Goal: Information Seeking & Learning: Check status

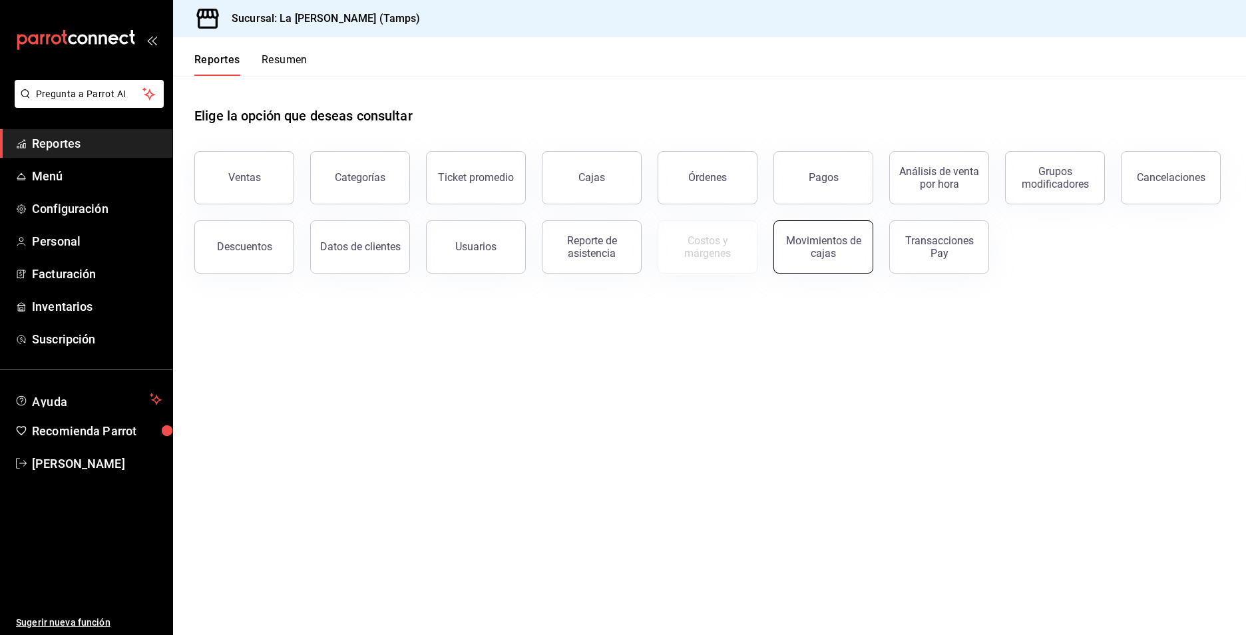
click at [808, 237] on div "Movimientos de cajas" at bounding box center [823, 246] width 83 height 25
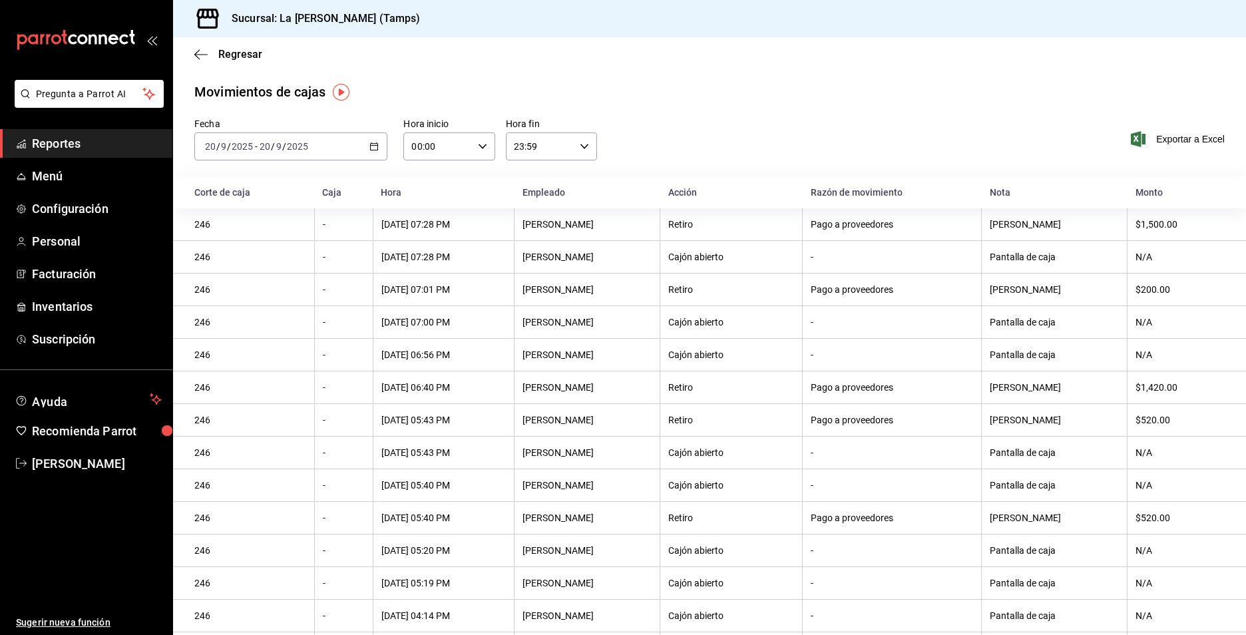
click at [61, 144] on span "Reportes" at bounding box center [97, 143] width 130 height 18
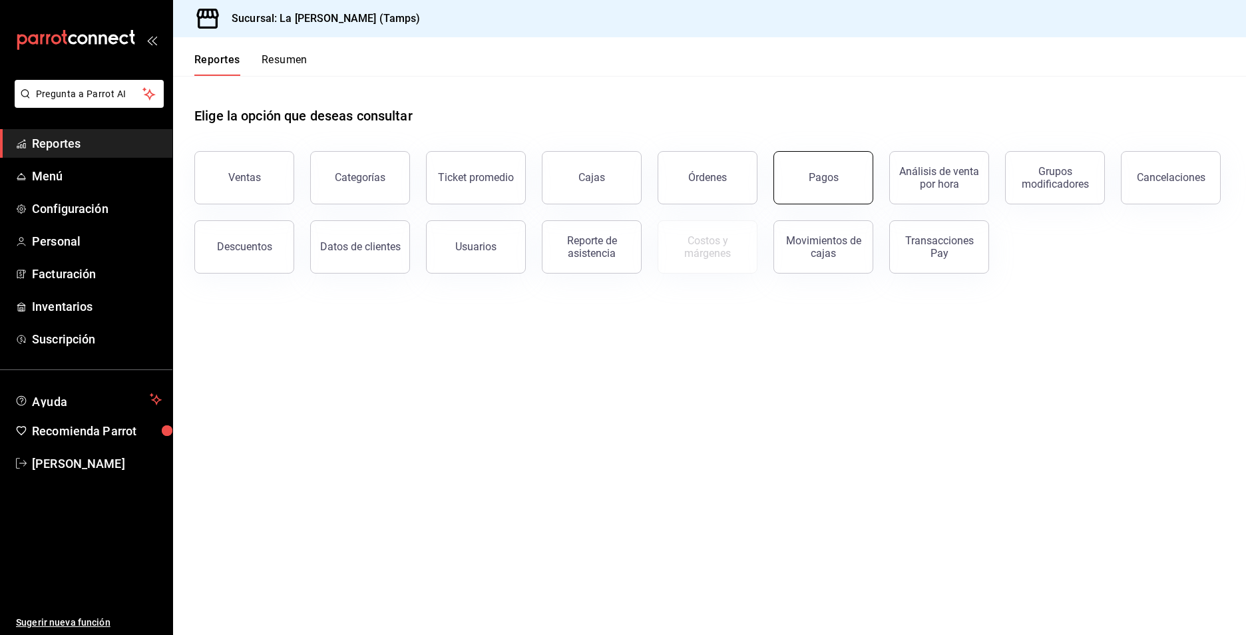
click at [859, 189] on button "Pagos" at bounding box center [823, 177] width 100 height 53
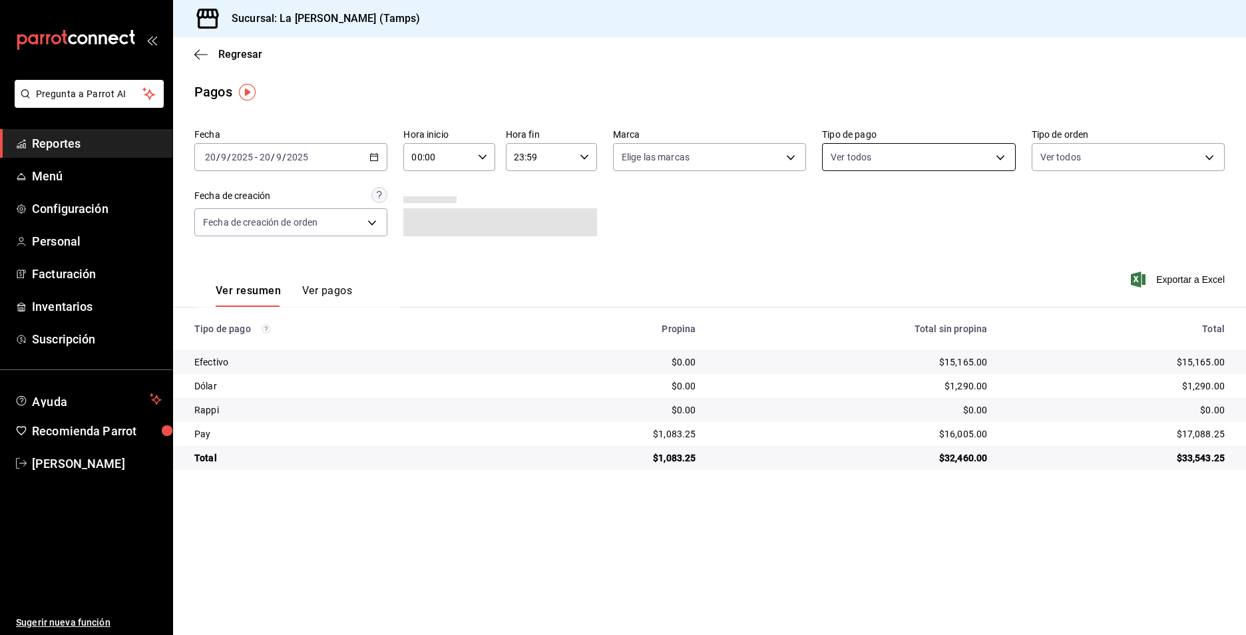
click at [1012, 151] on body "Pregunta a Parrot AI Reportes Menú Configuración Personal Facturación Inventari…" at bounding box center [623, 317] width 1246 height 635
click at [908, 281] on span "Efectivo" at bounding box center [934, 283] width 150 height 14
type input "c1c08acb-5d55-4fcc-919b-1e2b96388d0e"
checkbox input "true"
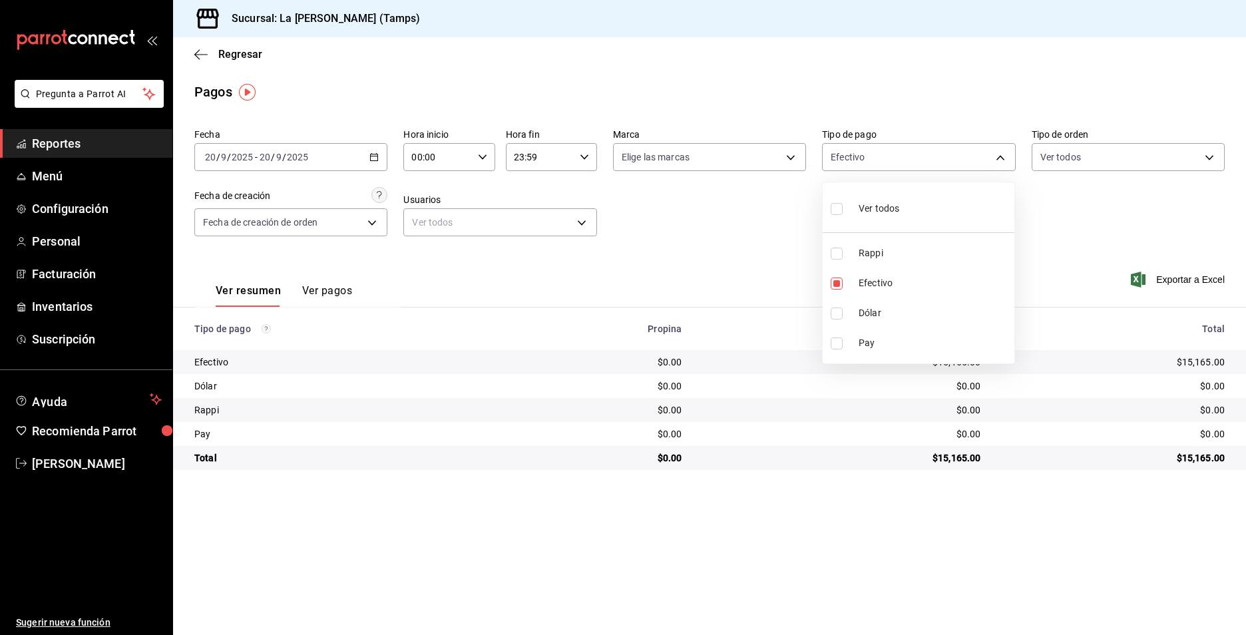
click at [385, 156] on div at bounding box center [623, 317] width 1246 height 635
click at [374, 156] on icon "button" at bounding box center [373, 156] width 9 height 9
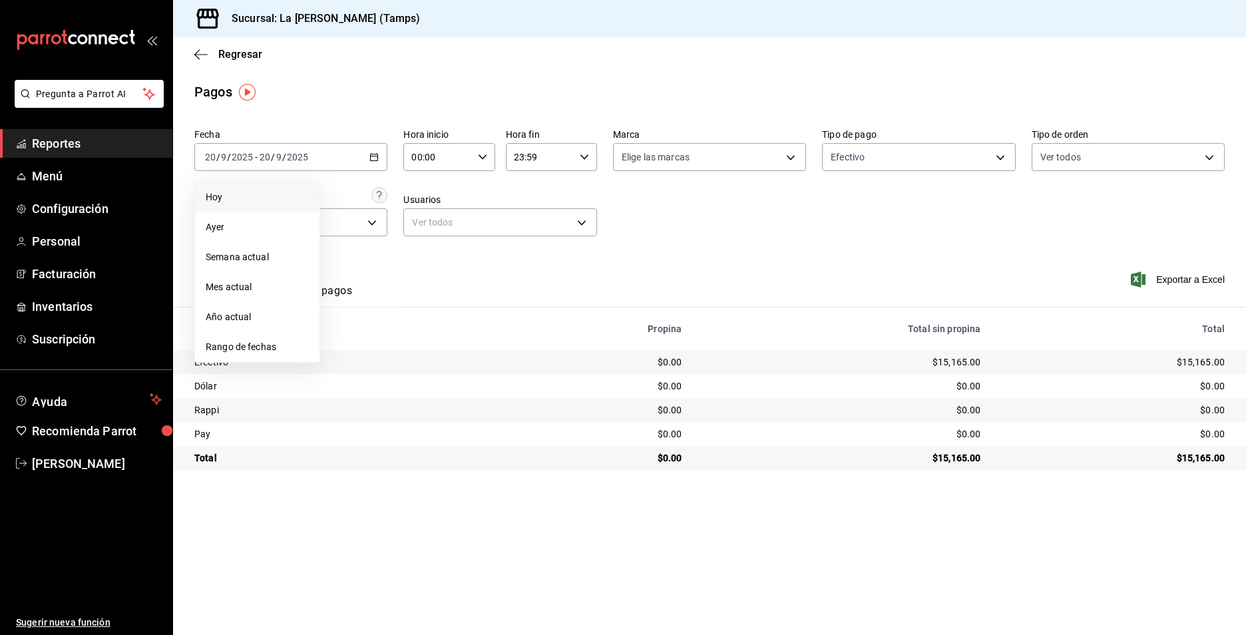
click at [236, 194] on span "Hoy" at bounding box center [257, 197] width 103 height 14
